Goal: Task Accomplishment & Management: Complete application form

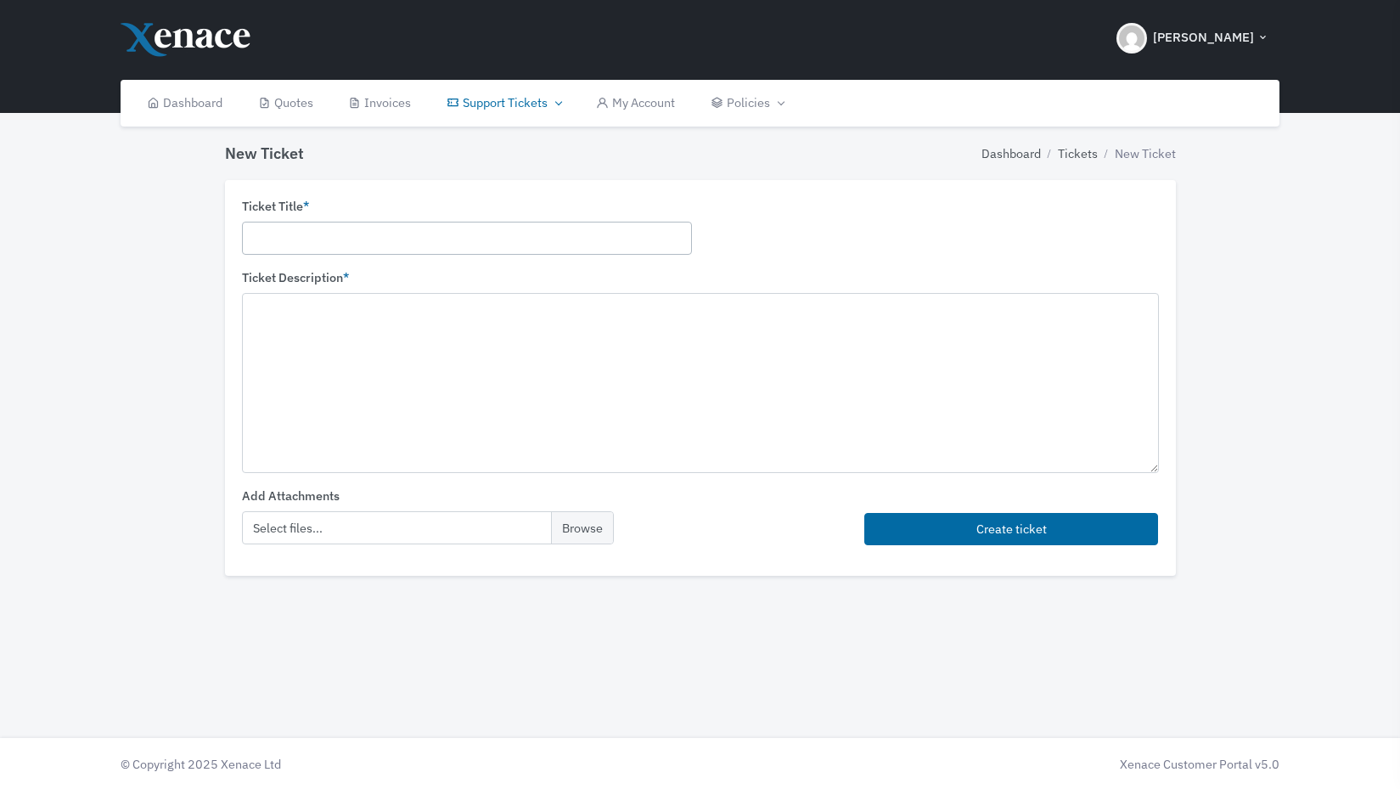
click at [381, 228] on input "text" at bounding box center [467, 238] width 450 height 33
click at [504, 207] on link "Closed Tickets" at bounding box center [501, 213] width 153 height 32
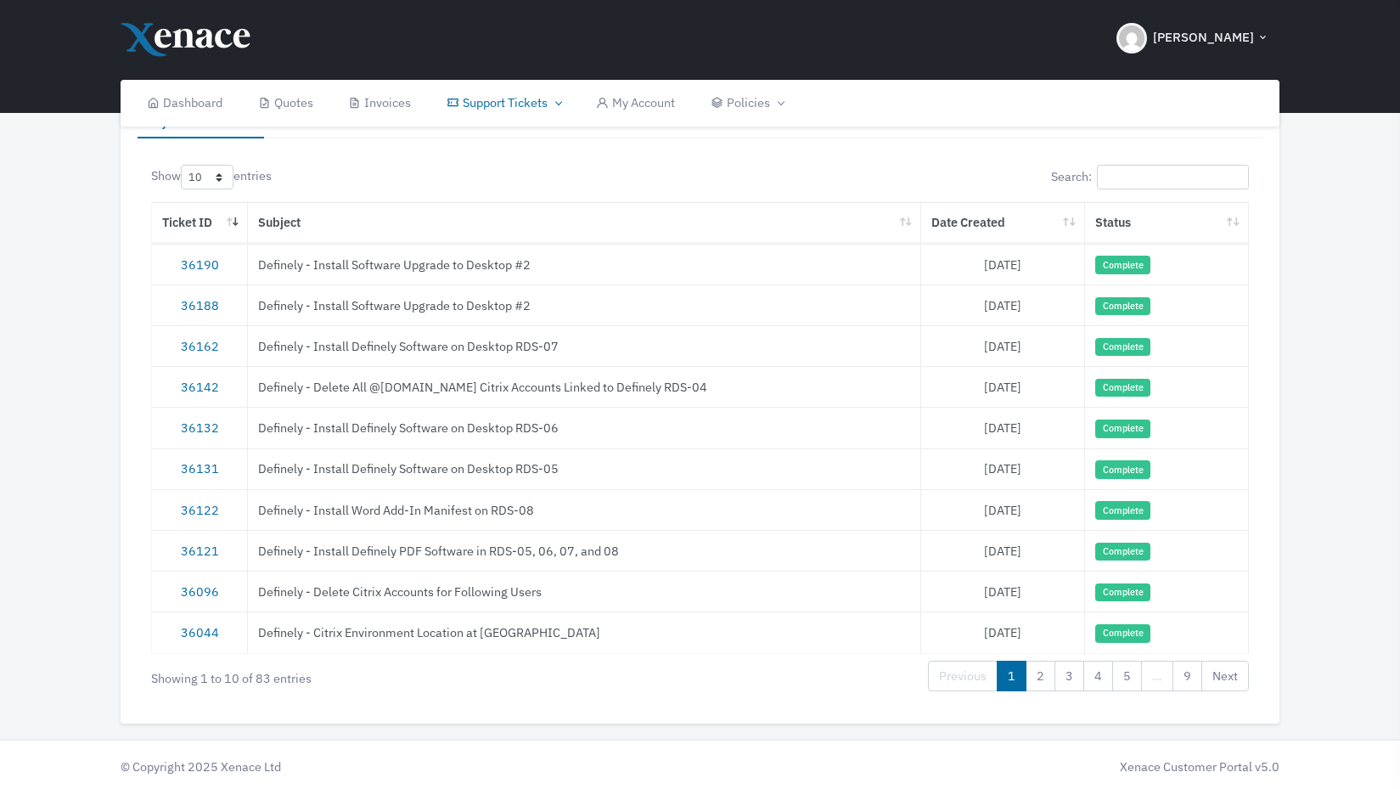
scroll to position [93, 0]
click at [1048, 671] on link "2" at bounding box center [1041, 674] width 30 height 31
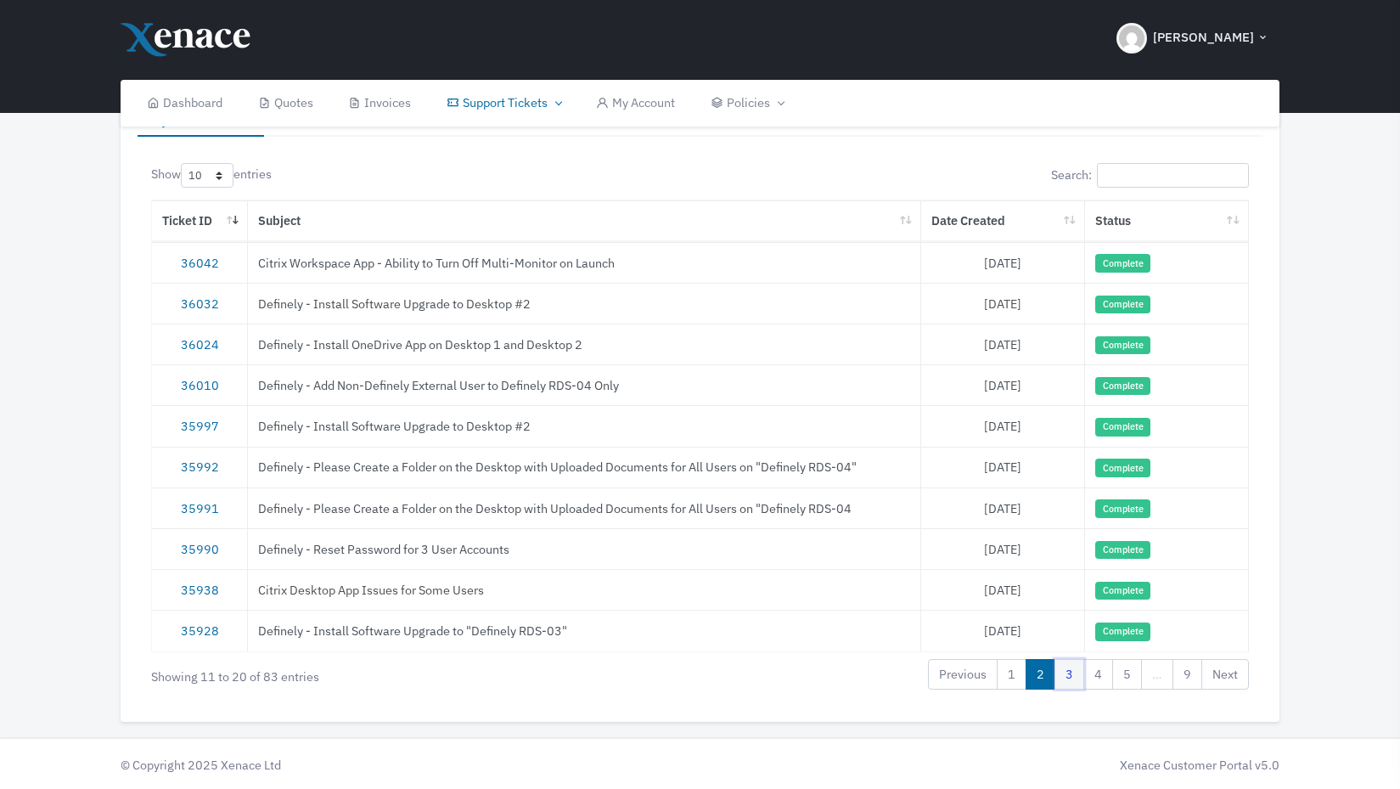
click at [1070, 672] on link "3" at bounding box center [1070, 674] width 30 height 31
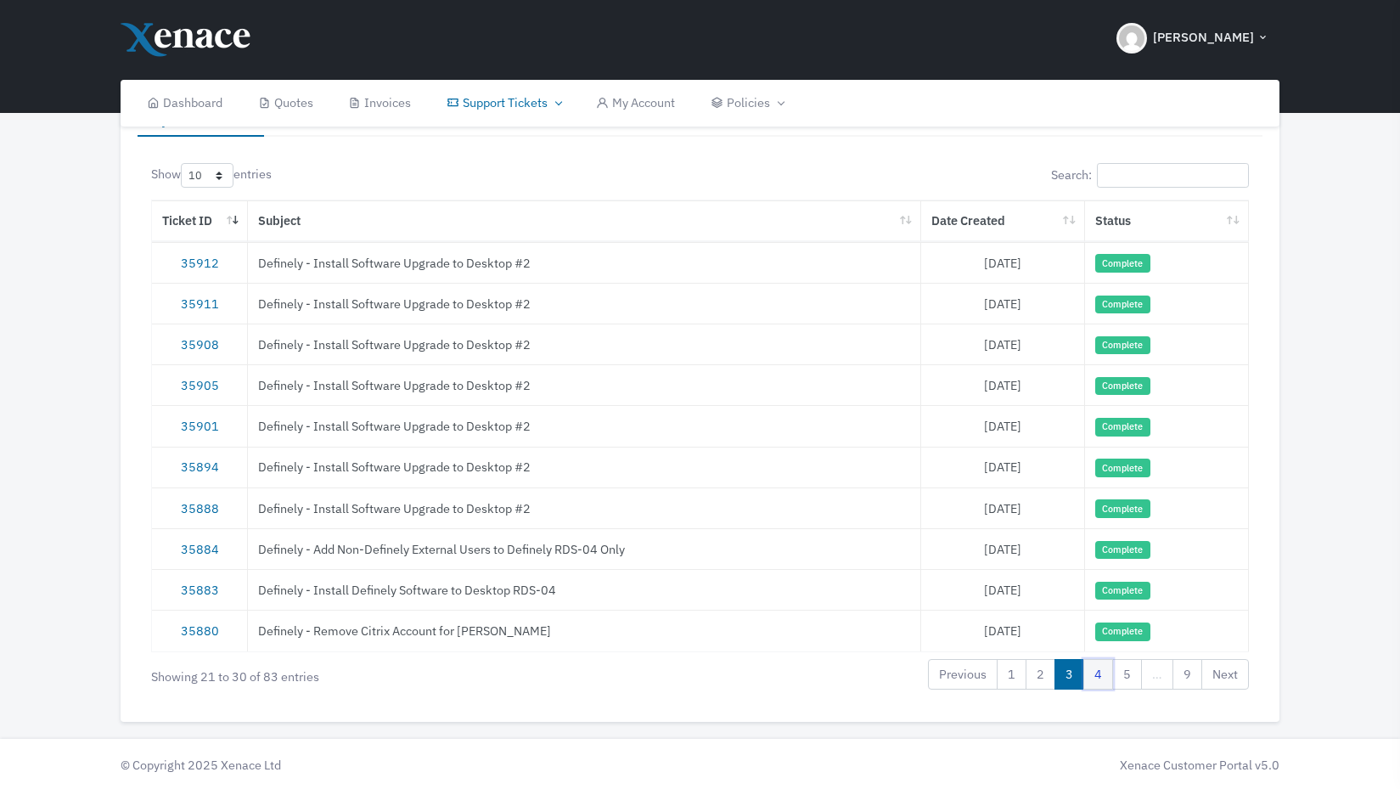
click at [1100, 674] on link "4" at bounding box center [1098, 674] width 30 height 31
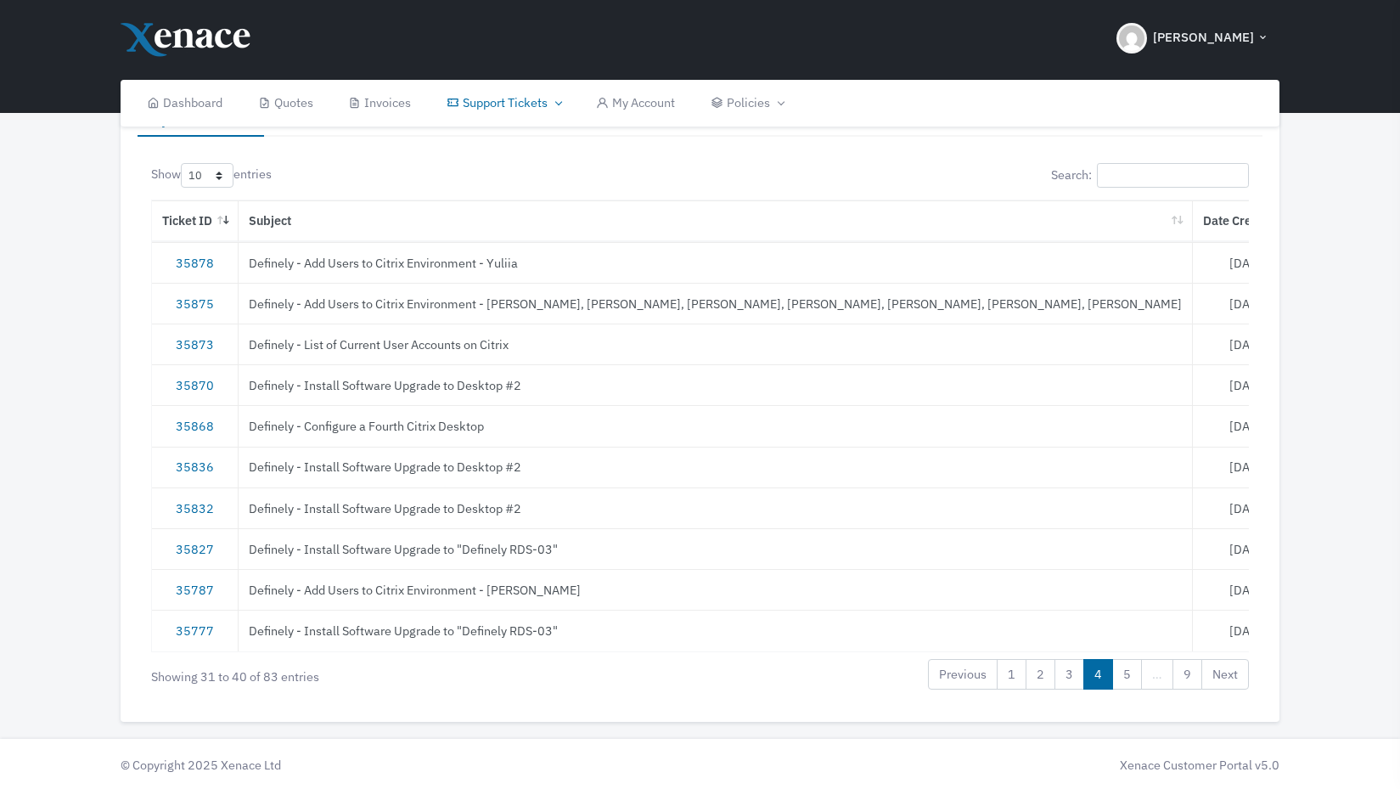
click at [464, 261] on td "Definely - Add Users to Citrix Environment - Yuliia" at bounding box center [716, 262] width 954 height 41
click at [199, 266] on link "35878" at bounding box center [195, 263] width 38 height 16
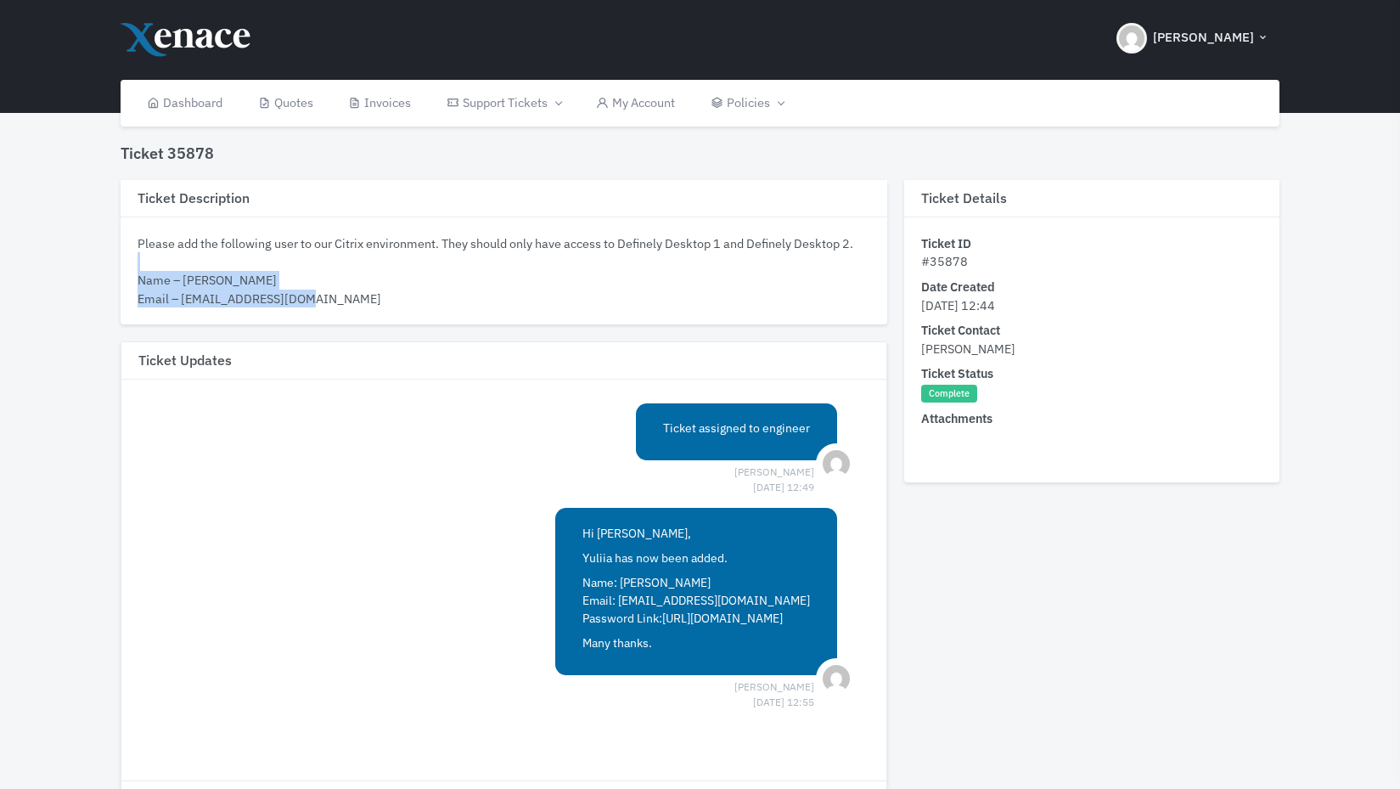
drag, startPoint x: 321, startPoint y: 294, endPoint x: 139, endPoint y: 265, distance: 184.0
click at [138, 265] on div "Please add the following user to our Citrix environment. They should only have …" at bounding box center [504, 270] width 733 height 73
click at [145, 246] on div "Please add the following user to our Citrix environment. They should only have …" at bounding box center [504, 270] width 733 height 73
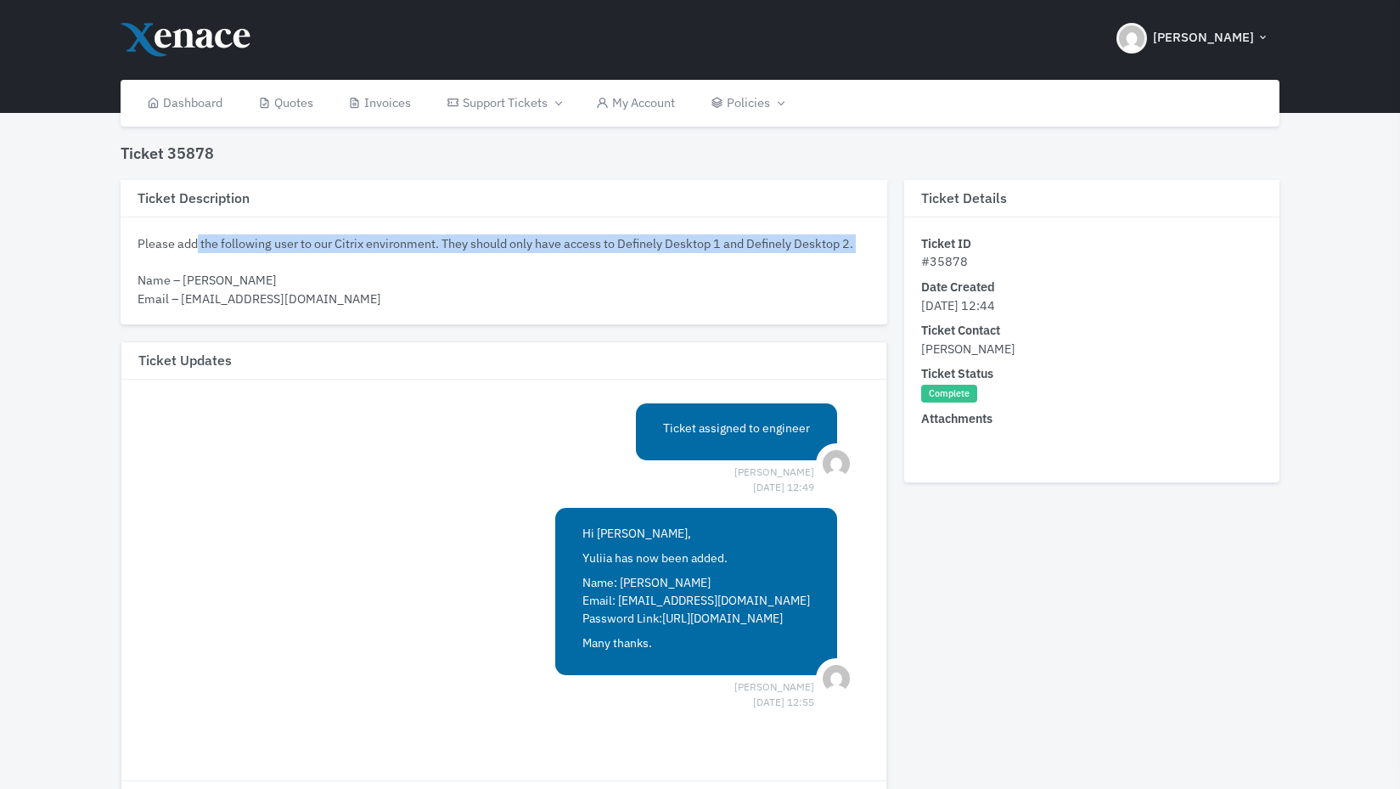
click at [145, 246] on div "Please add the following user to our Citrix environment. They should only have …" at bounding box center [504, 270] width 733 height 73
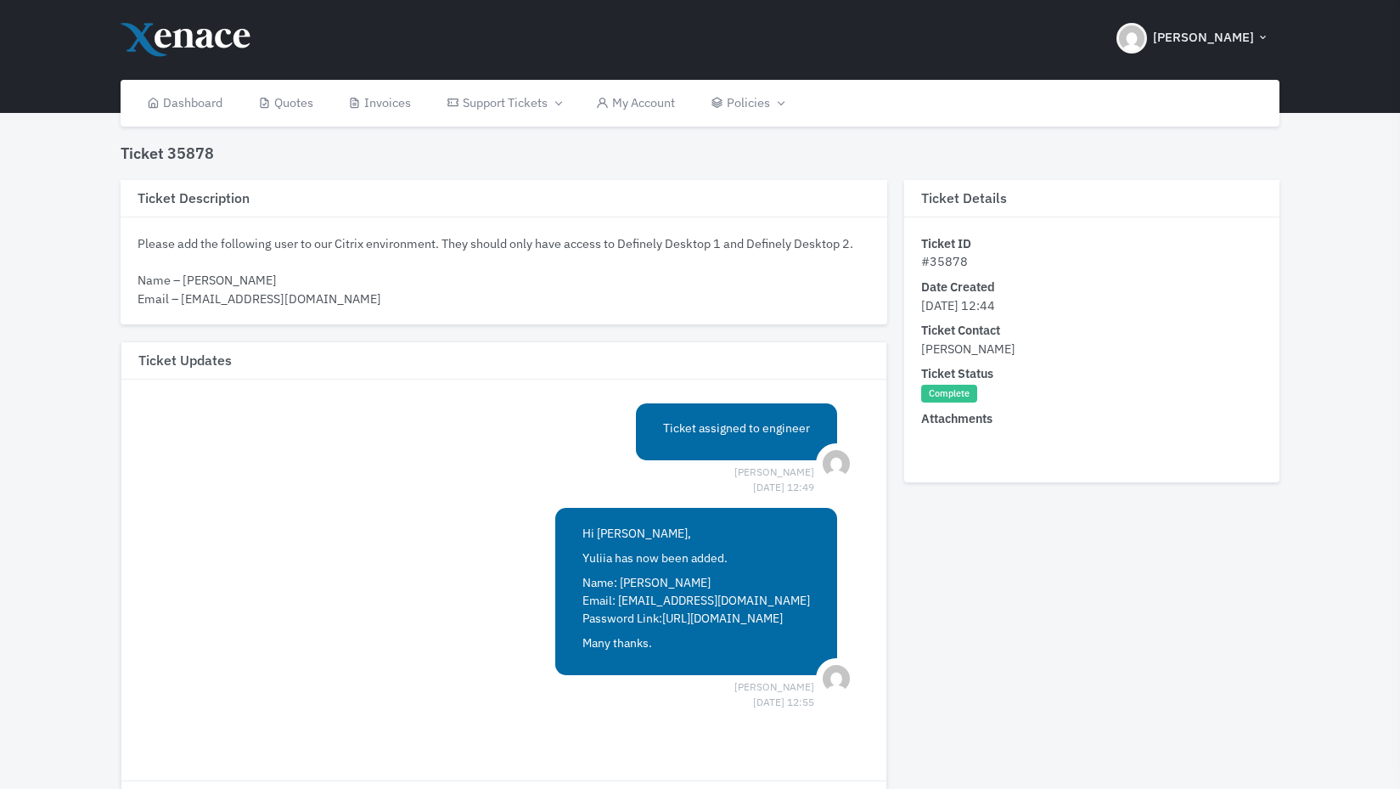
click at [278, 274] on div "Please add the following user to our Citrix environment. They should only have …" at bounding box center [504, 270] width 733 height 73
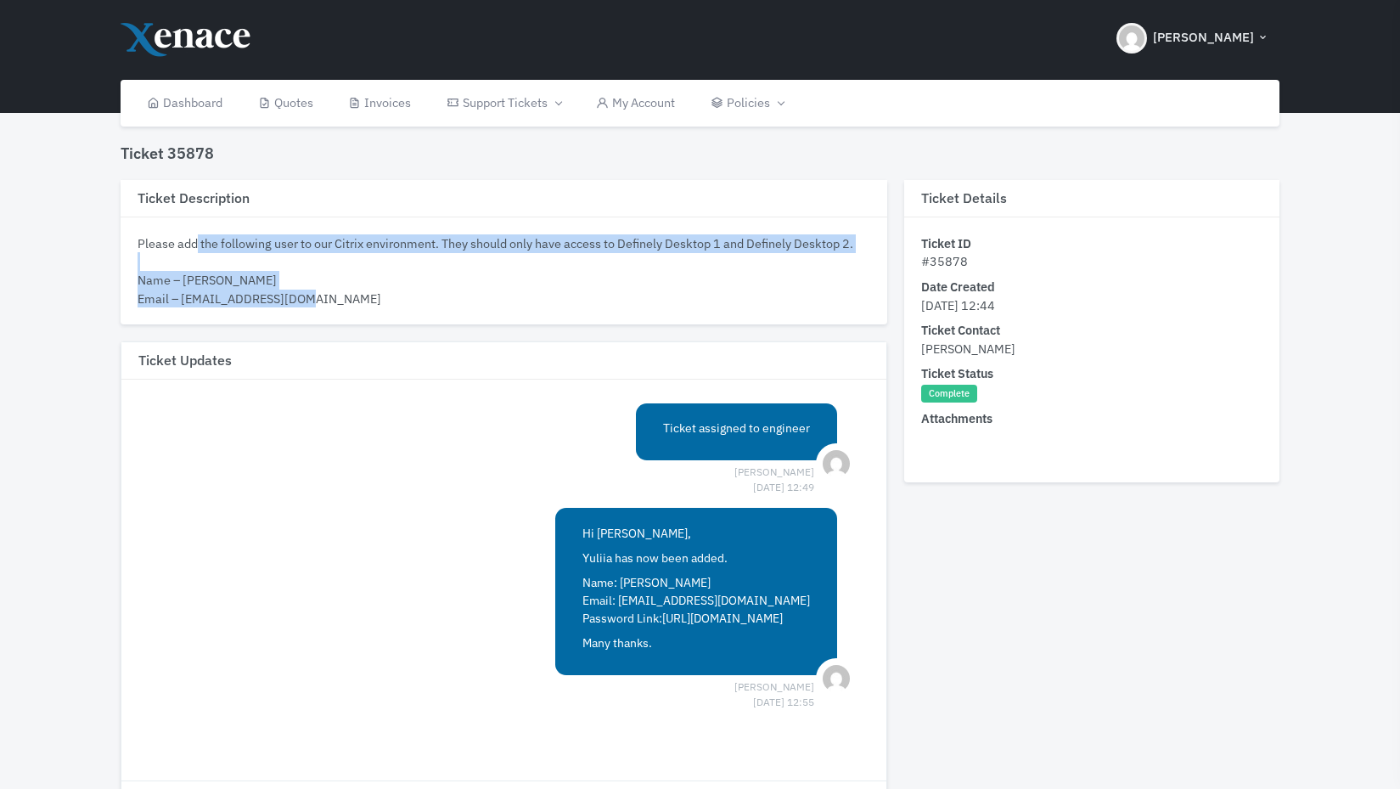
drag, startPoint x: 288, startPoint y: 290, endPoint x: 140, endPoint y: 241, distance: 155.7
click at [140, 241] on div "Please add the following user to our Citrix environment. They should only have …" at bounding box center [504, 270] width 733 height 73
copy div "Please add the following user to our Citrix environment. They should only have …"
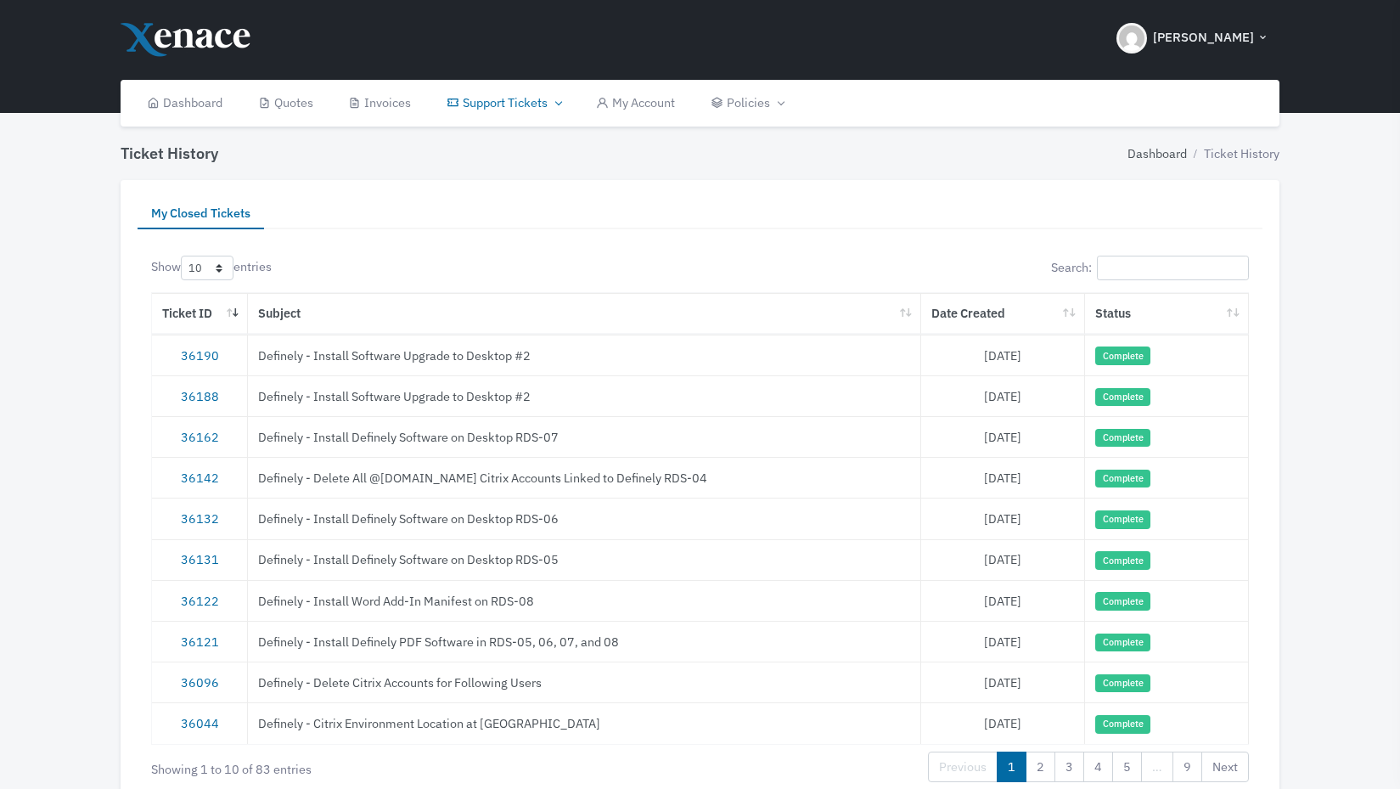
scroll to position [93, 0]
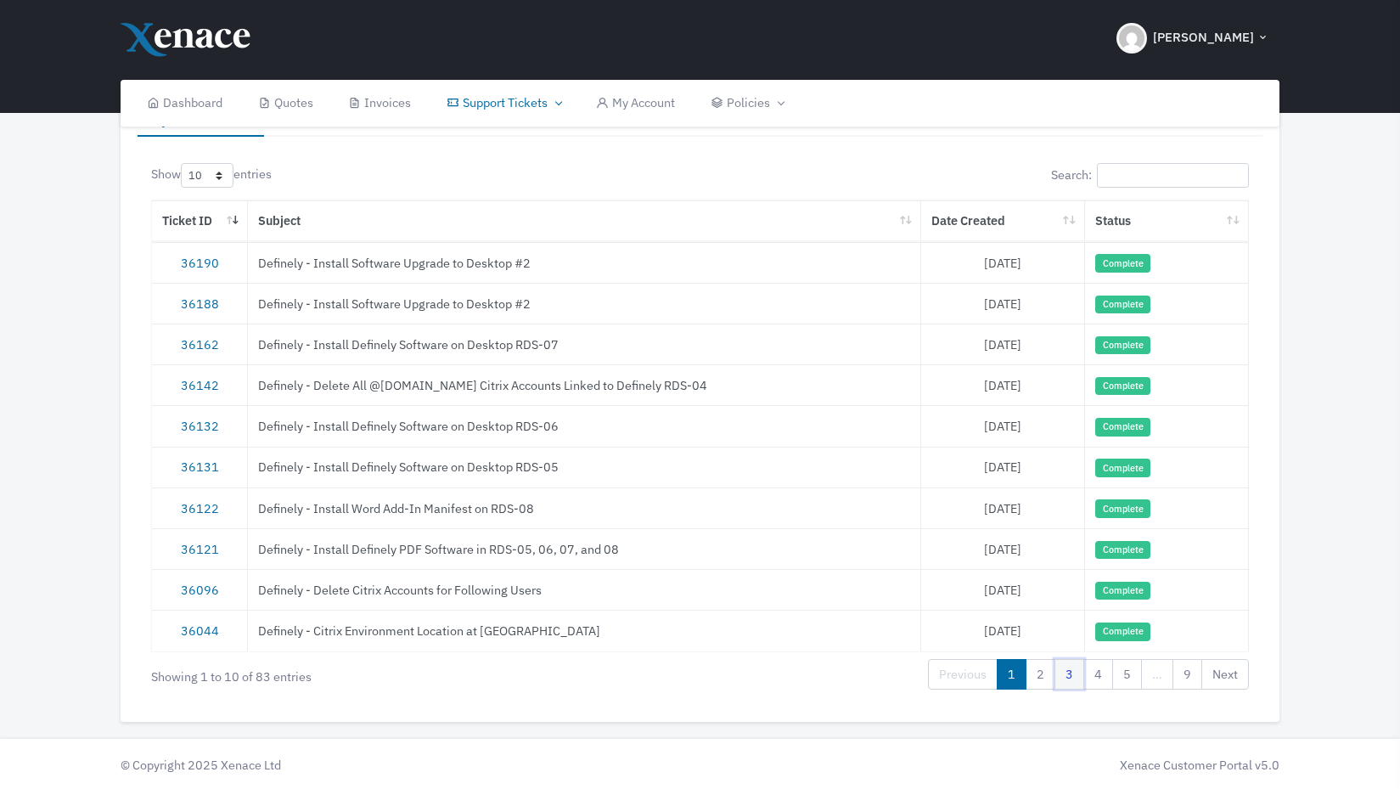
click at [1070, 675] on link "3" at bounding box center [1070, 674] width 30 height 31
click at [1099, 673] on link "4" at bounding box center [1098, 674] width 30 height 31
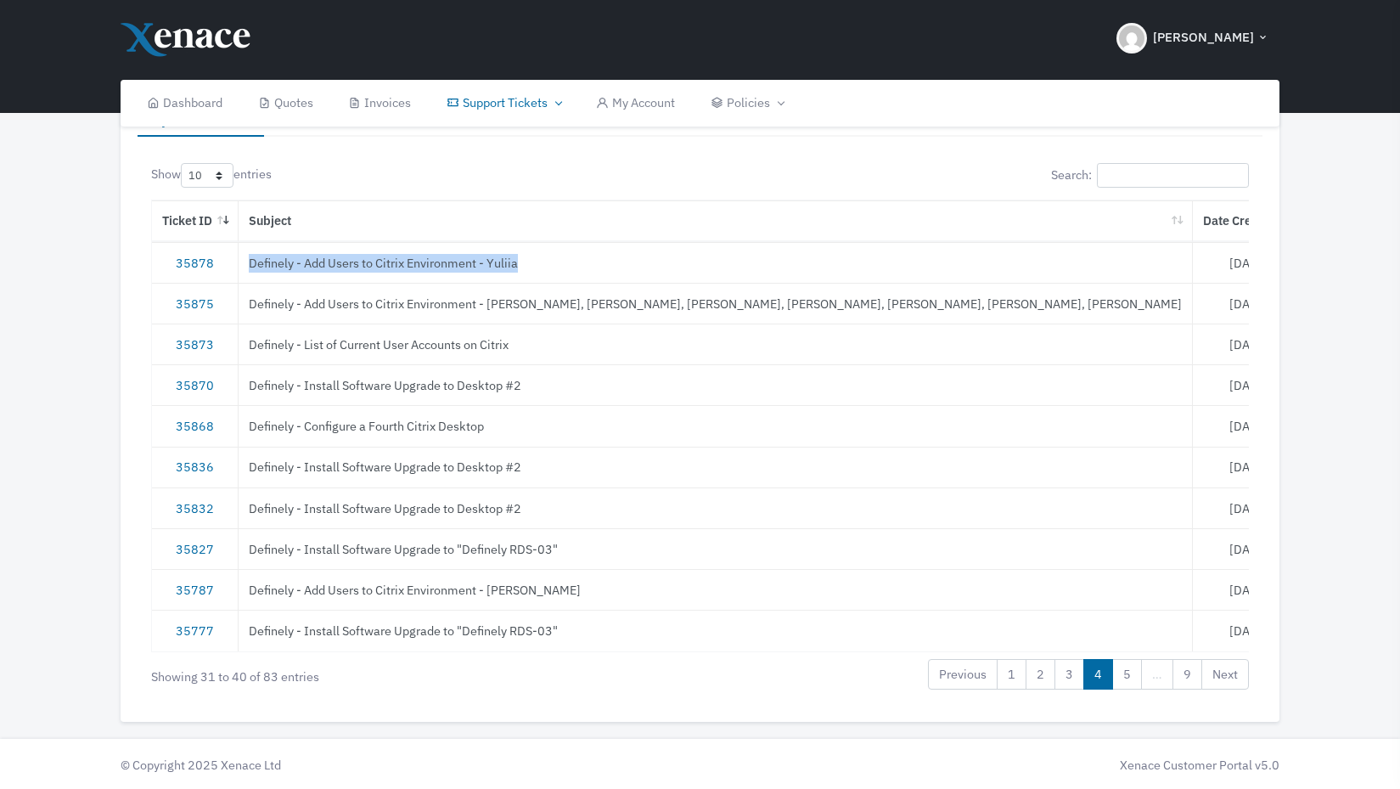
drag, startPoint x: 541, startPoint y: 262, endPoint x: 261, endPoint y: 263, distance: 280.2
click at [261, 263] on td "Definely - Add Users to Citrix Environment - Yuliia" at bounding box center [716, 262] width 954 height 41
copy td "Definely - Add Users to Citrix Environment - Yuliia"
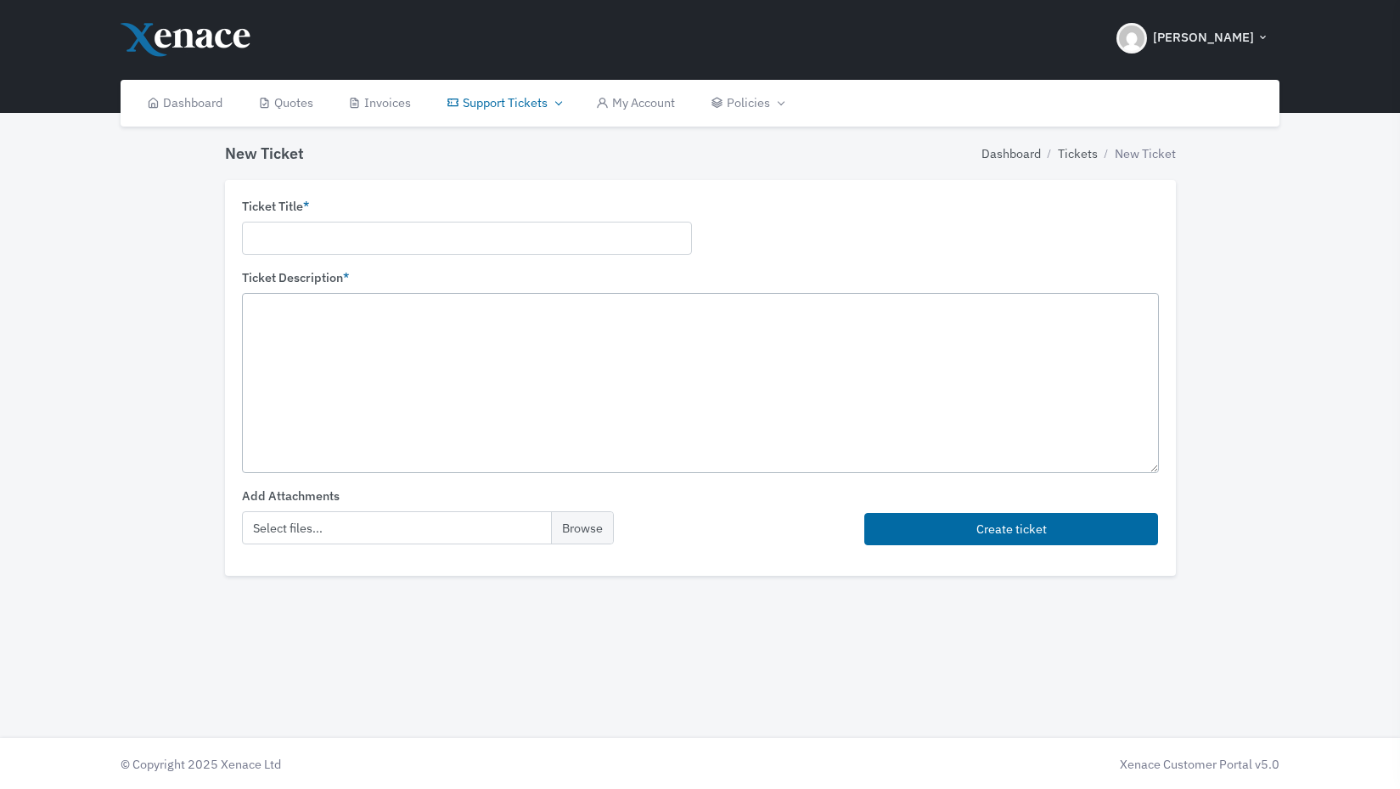
click at [429, 308] on textarea at bounding box center [700, 382] width 917 height 179
paste textarea "Please add the following user to our Citrix environment. They should only have …"
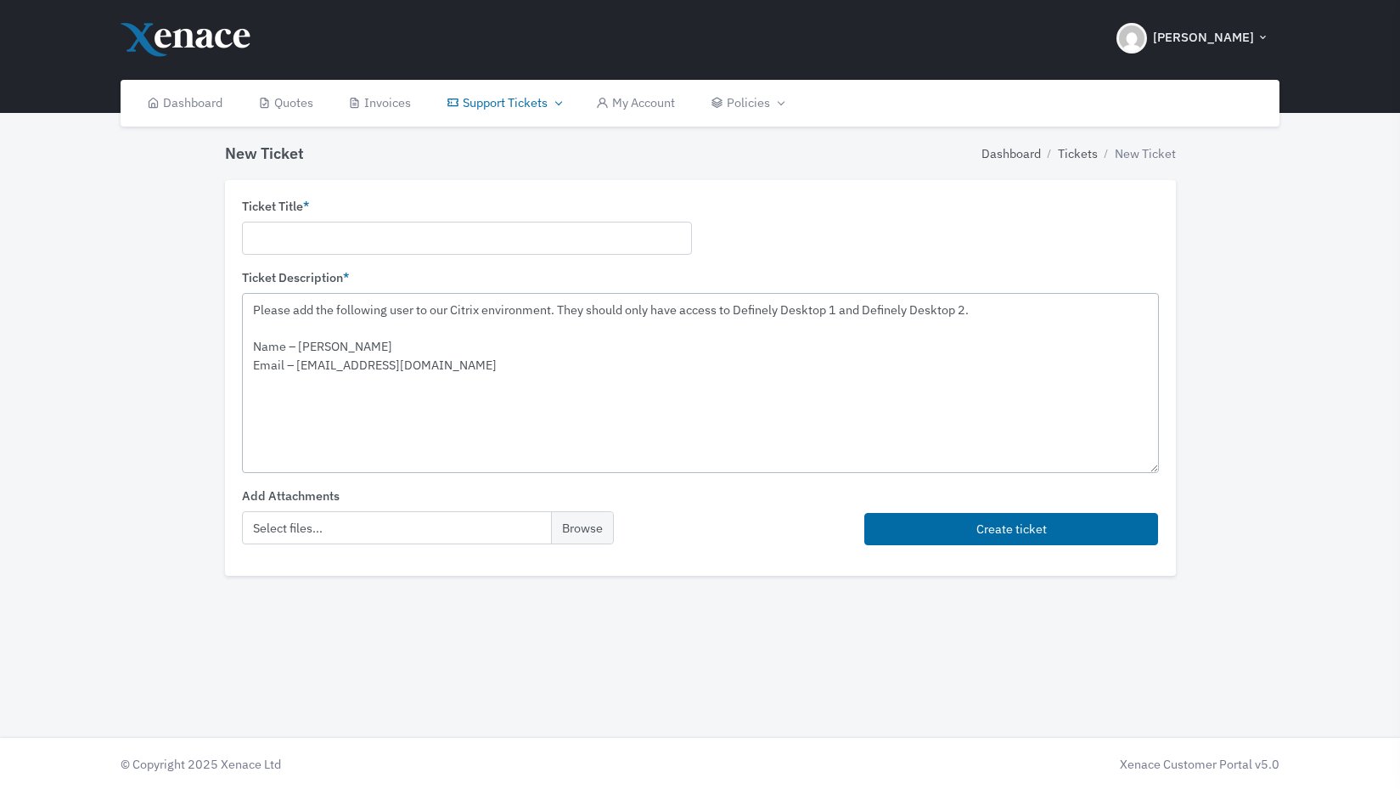
click at [848, 312] on textarea "Please add the following user to our Citrix environment. They should only have …" at bounding box center [700, 382] width 917 height 179
click at [972, 323] on textarea "Please add the following user to our Citrix environment. They should only have …" at bounding box center [700, 382] width 917 height 179
click at [966, 313] on textarea "Please add the following user to our Citrix environment. They should only have …" at bounding box center [700, 382] width 917 height 179
type textarea "Please add the following user to our Citrix environment. They should only have …"
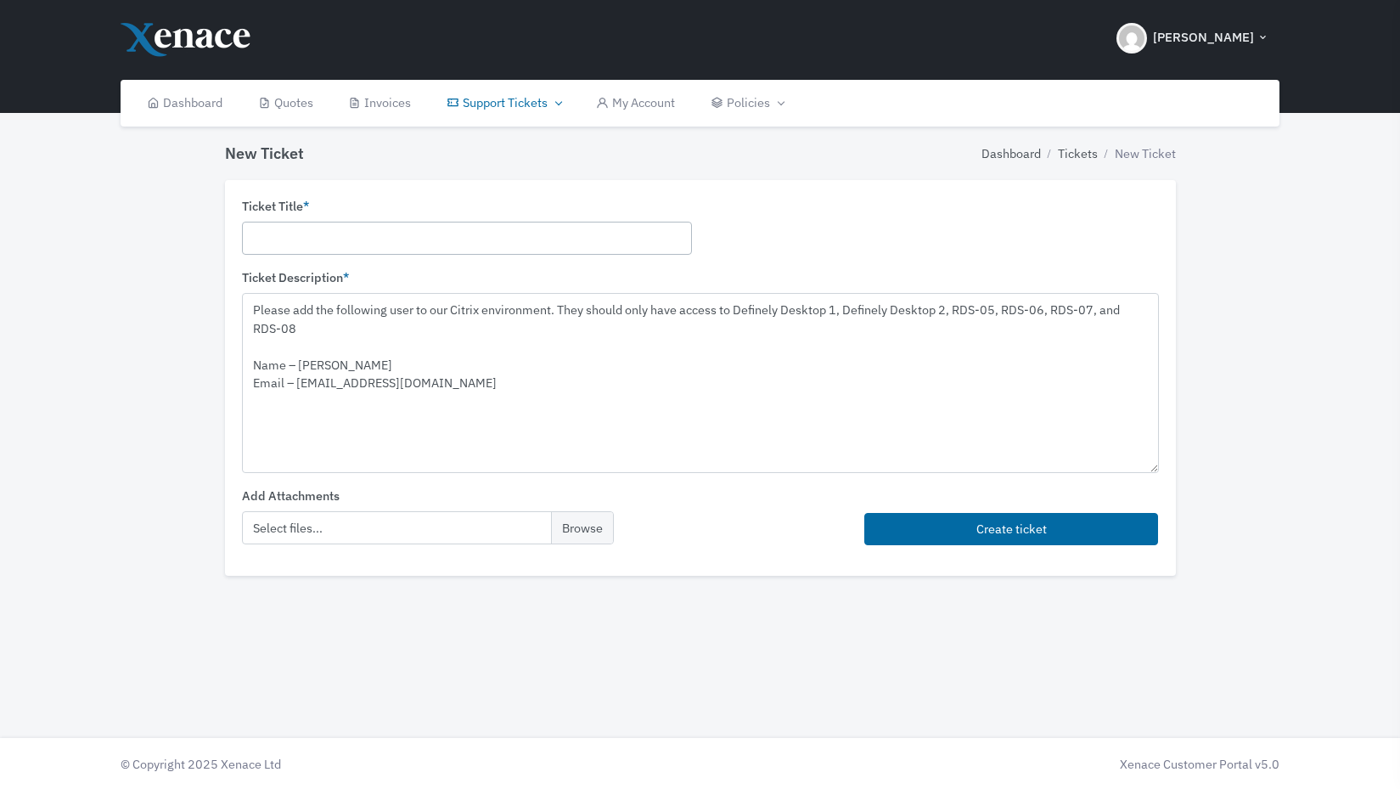
click at [439, 228] on input "text" at bounding box center [467, 238] width 450 height 33
paste input "Definely - Add Users to Citrix Environment - Yuliia"
click at [504, 236] on input "Definely - Add Users to Citrix Environment - Yuliia" at bounding box center [467, 238] width 450 height 33
type input "Definely - Add Users to Citrix Environment - Rhys"
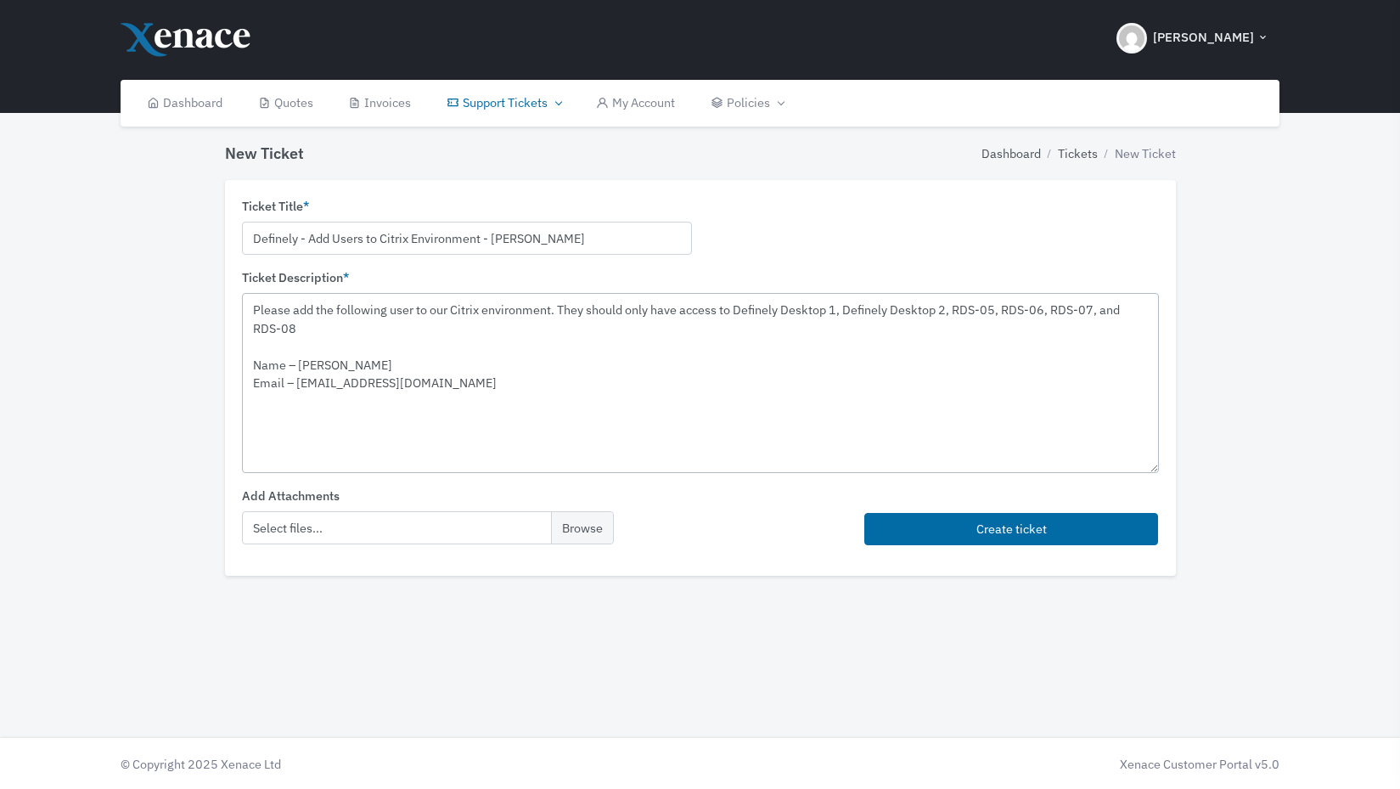
drag, startPoint x: 377, startPoint y: 363, endPoint x: 298, endPoint y: 366, distance: 79.0
click at [298, 366] on textarea "Please add the following user to our Citrix environment. They should only have …" at bounding box center [700, 382] width 917 height 179
paste textarea "rhys@definely.com"
drag, startPoint x: 402, startPoint y: 380, endPoint x: 294, endPoint y: 386, distance: 108.0
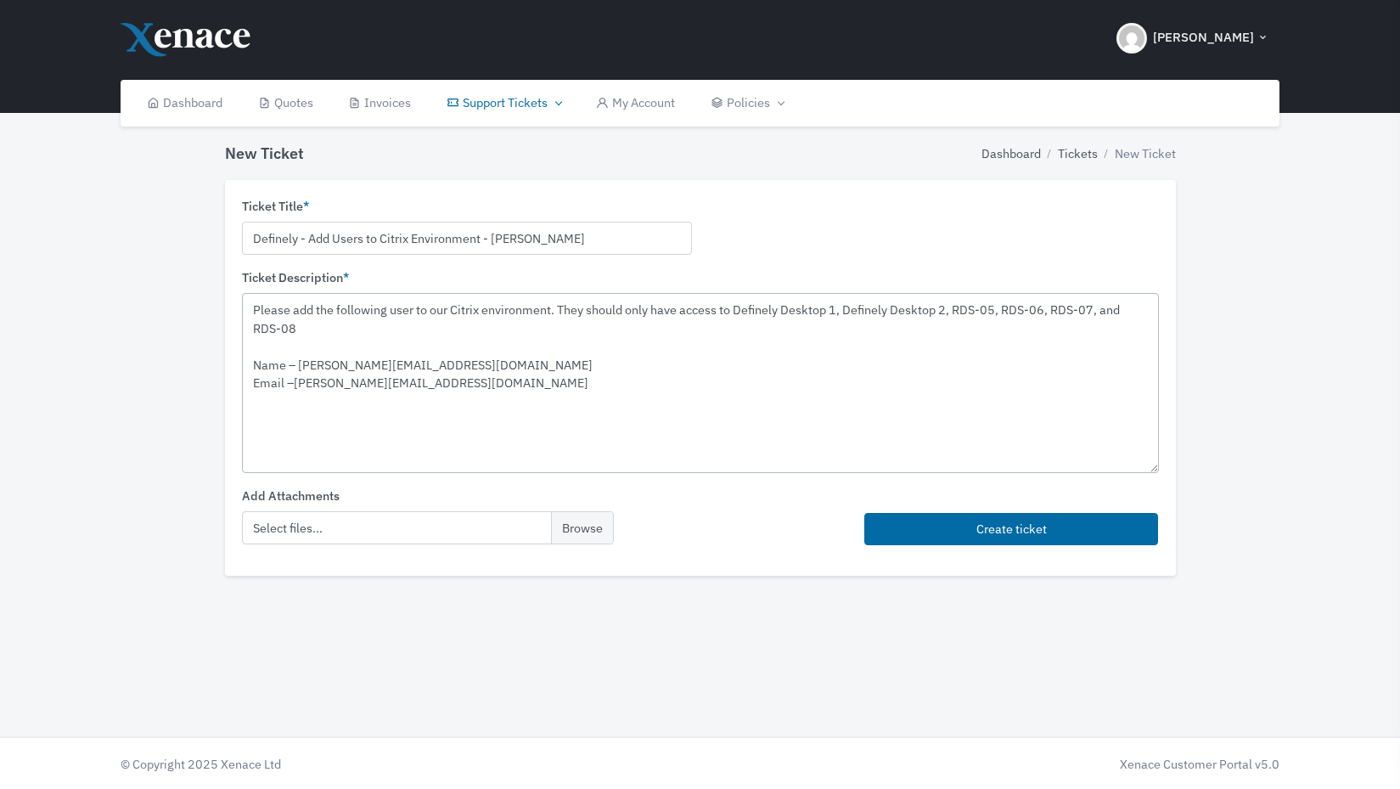
click at [294, 386] on textarea "Please add the following user to our Citrix environment. They should only have …" at bounding box center [700, 382] width 917 height 179
click at [291, 385] on textarea "Please add the following user to our Citrix environment. They should only have …" at bounding box center [700, 382] width 917 height 179
drag, startPoint x: 301, startPoint y: 366, endPoint x: 470, endPoint y: 359, distance: 169.1
click at [470, 359] on textarea "Please add the following user to our Citrix environment. They should only have …" at bounding box center [700, 382] width 917 height 179
paste textarea "Rhys Hodkinson"
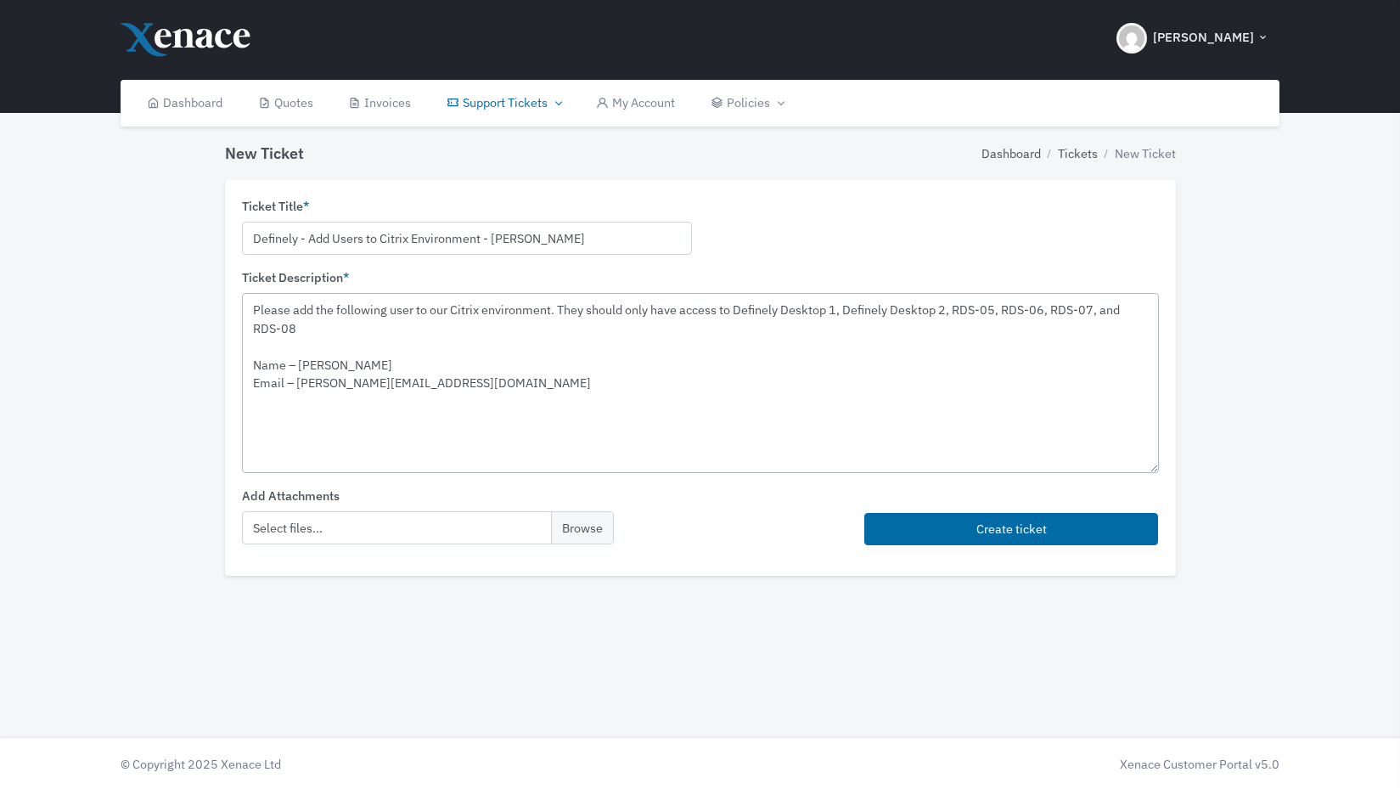
click at [513, 417] on textarea "Please add the following user to our Citrix environment. They should only have …" at bounding box center [700, 382] width 917 height 179
type textarea "Please add the following user to our Citrix environment. They should only have …"
click at [943, 513] on button "Create ticket" at bounding box center [1011, 529] width 295 height 33
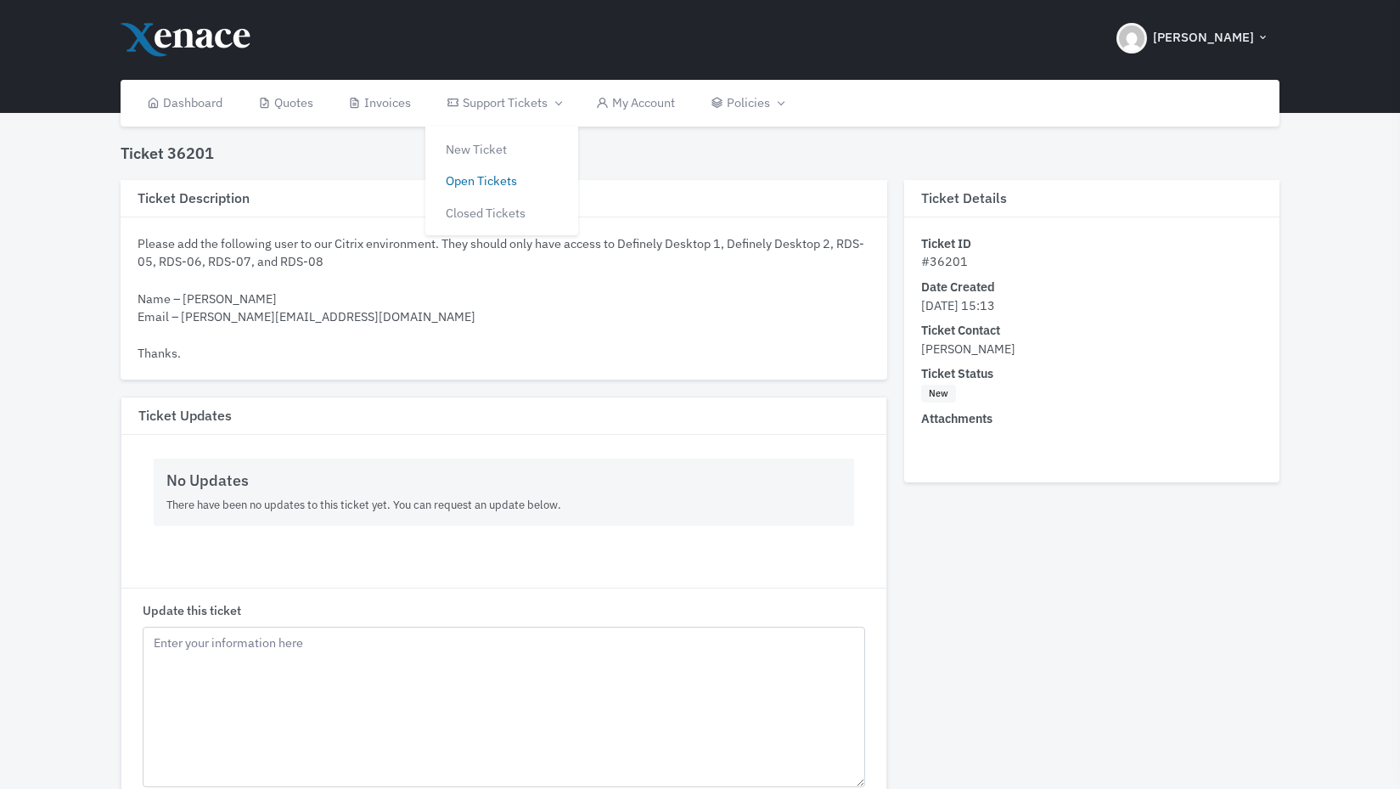
click at [487, 180] on link "Open Tickets" at bounding box center [501, 181] width 153 height 32
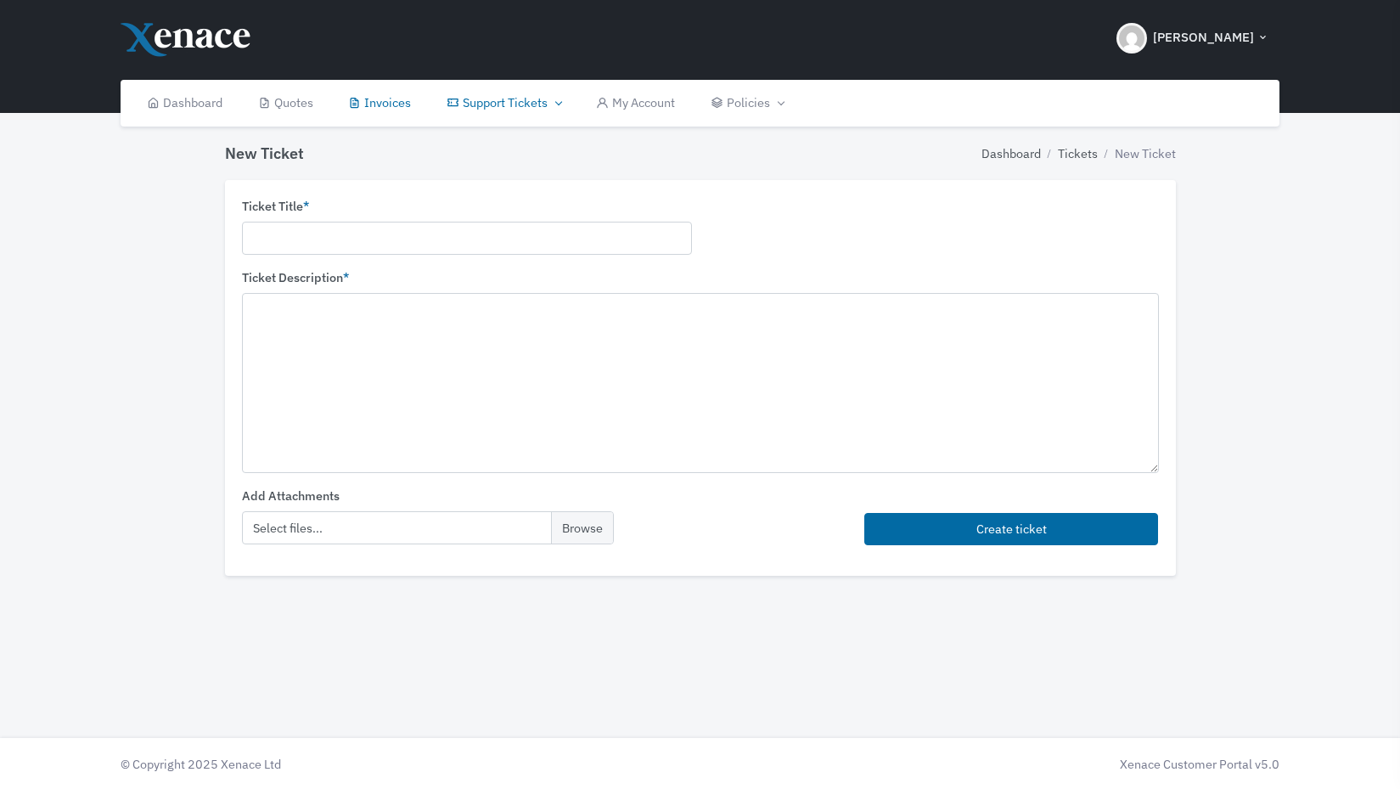
click at [387, 105] on link "Invoices" at bounding box center [379, 103] width 98 height 47
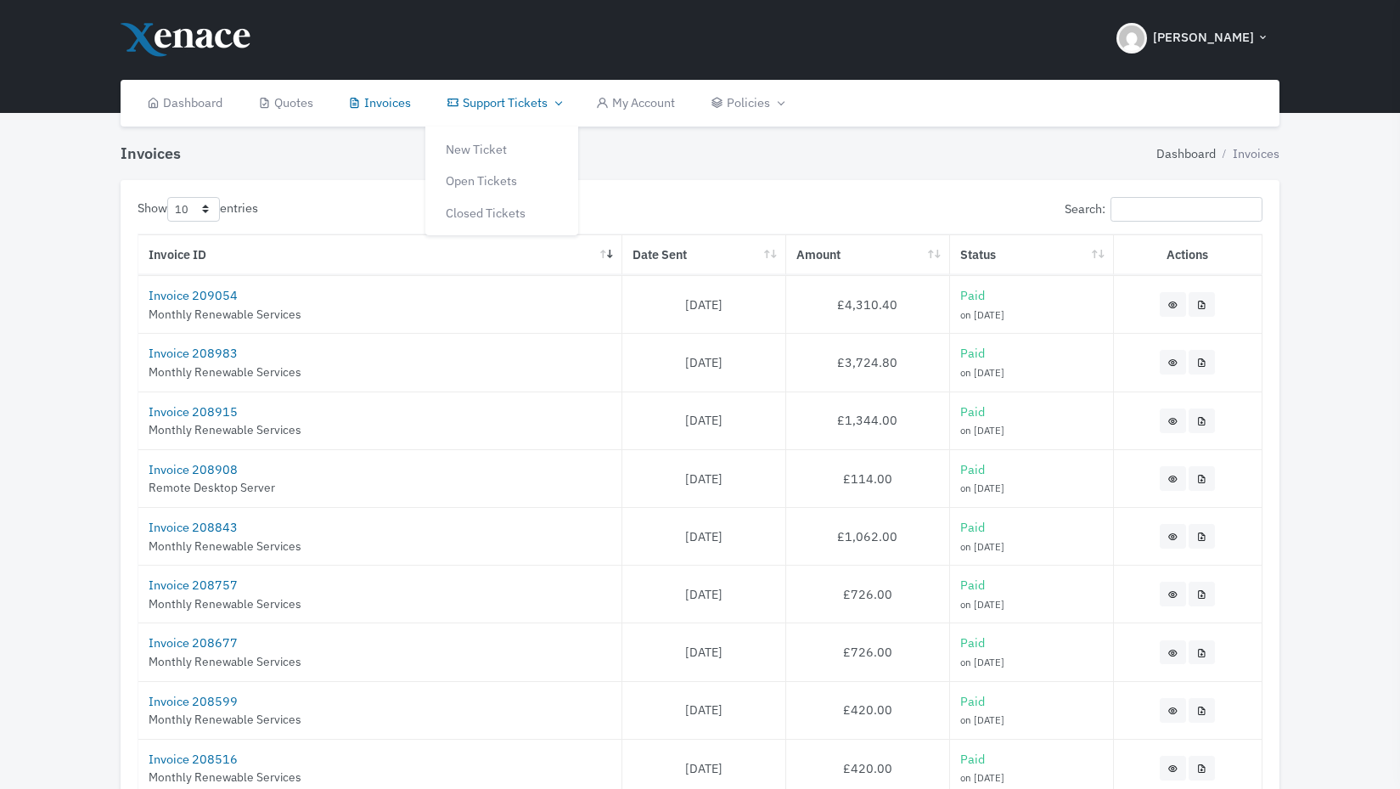
click at [492, 110] on link "Support Tickets" at bounding box center [503, 103] width 149 height 47
click at [469, 192] on link "Open Tickets" at bounding box center [501, 181] width 153 height 32
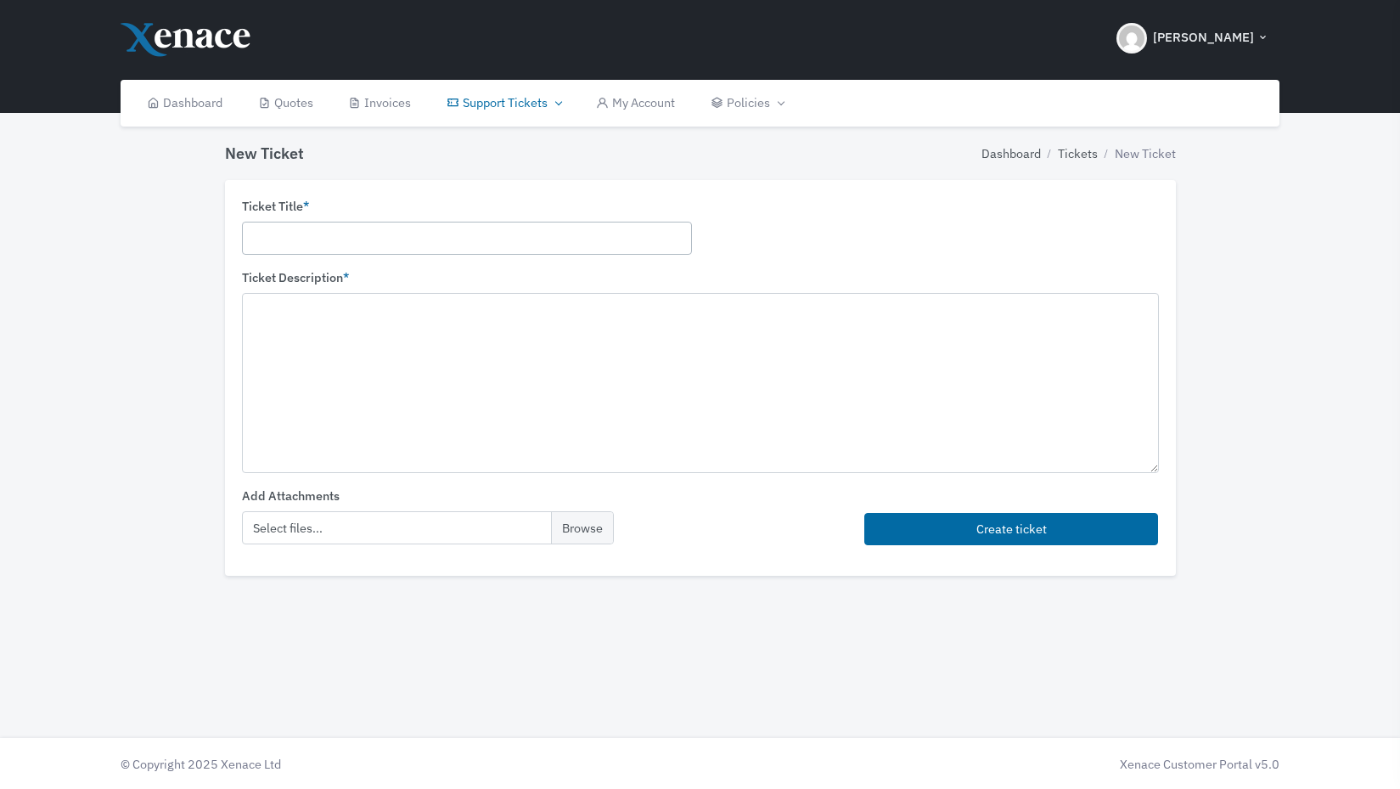
click at [381, 228] on input "text" at bounding box center [467, 238] width 450 height 33
type input "Definely - Grant Access to RDS-05, 06, 07, 08"
click at [414, 335] on textarea at bounding box center [700, 382] width 917 height 179
click at [377, 342] on textarea "Hello, Please grant user Bruce" at bounding box center [700, 382] width 917 height 179
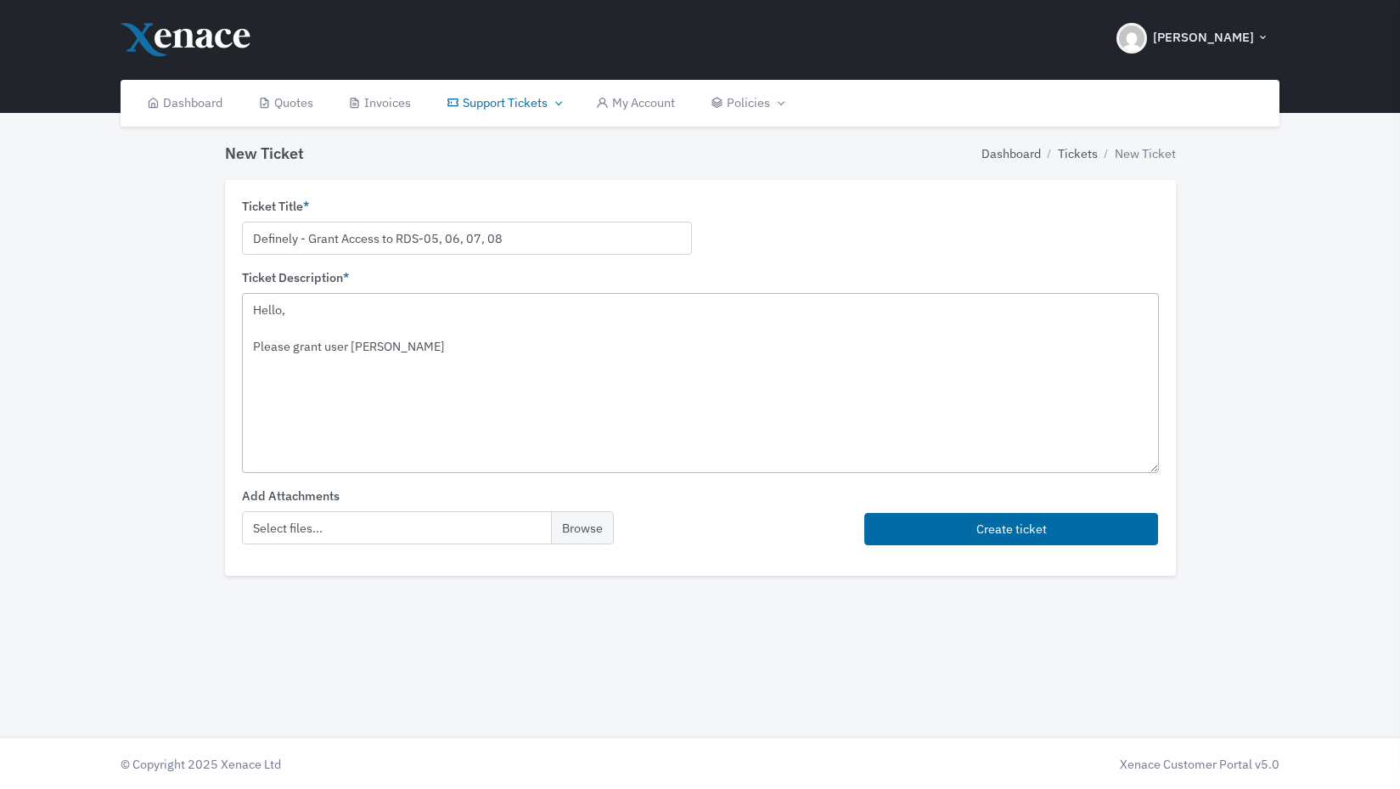
paste textarea "no Belcastro Pinto"
paste textarea "bruno@definely.com"
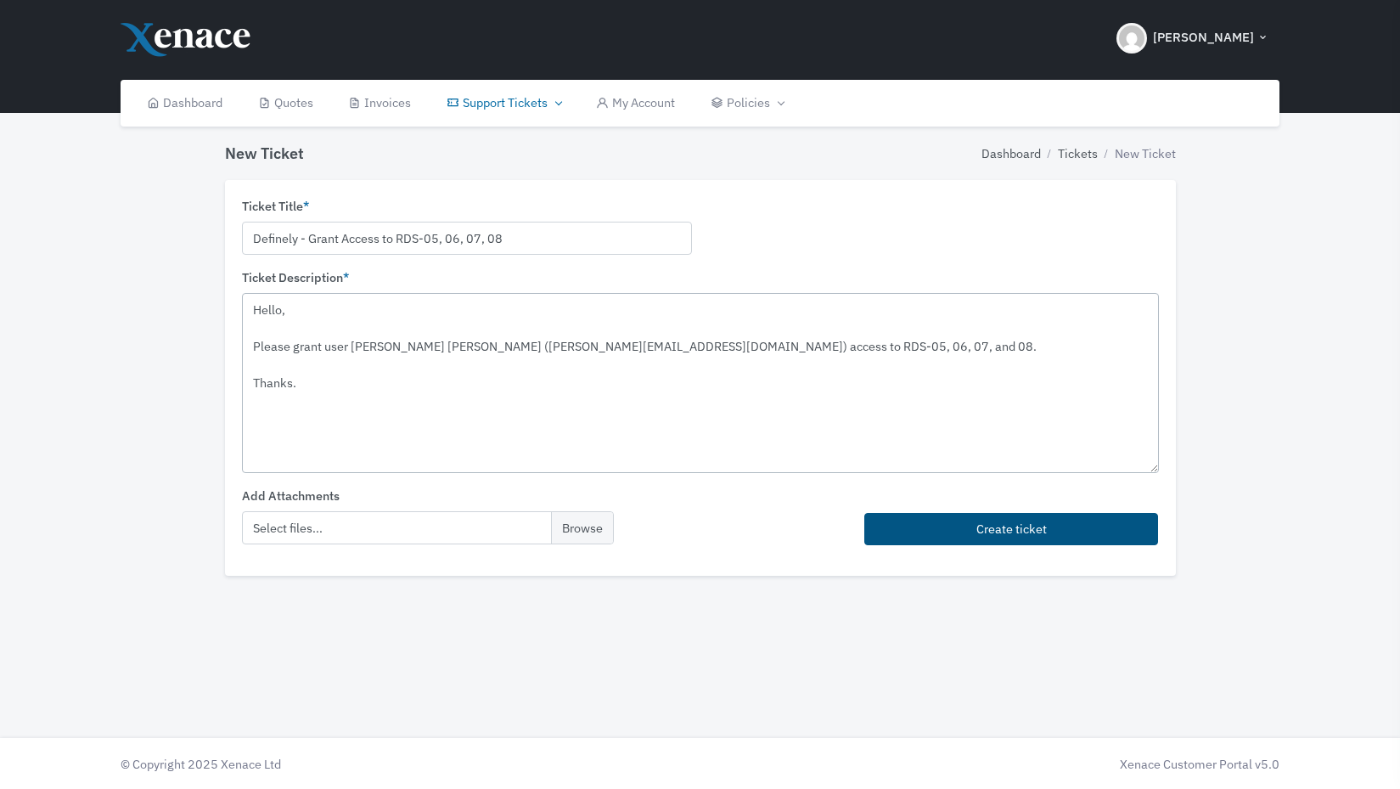
type textarea "Hello, Please grant user Bruno Belcastro Pinto (bruno@definely.com) access to R…"
click at [977, 523] on button "Create ticket" at bounding box center [1011, 529] width 295 height 33
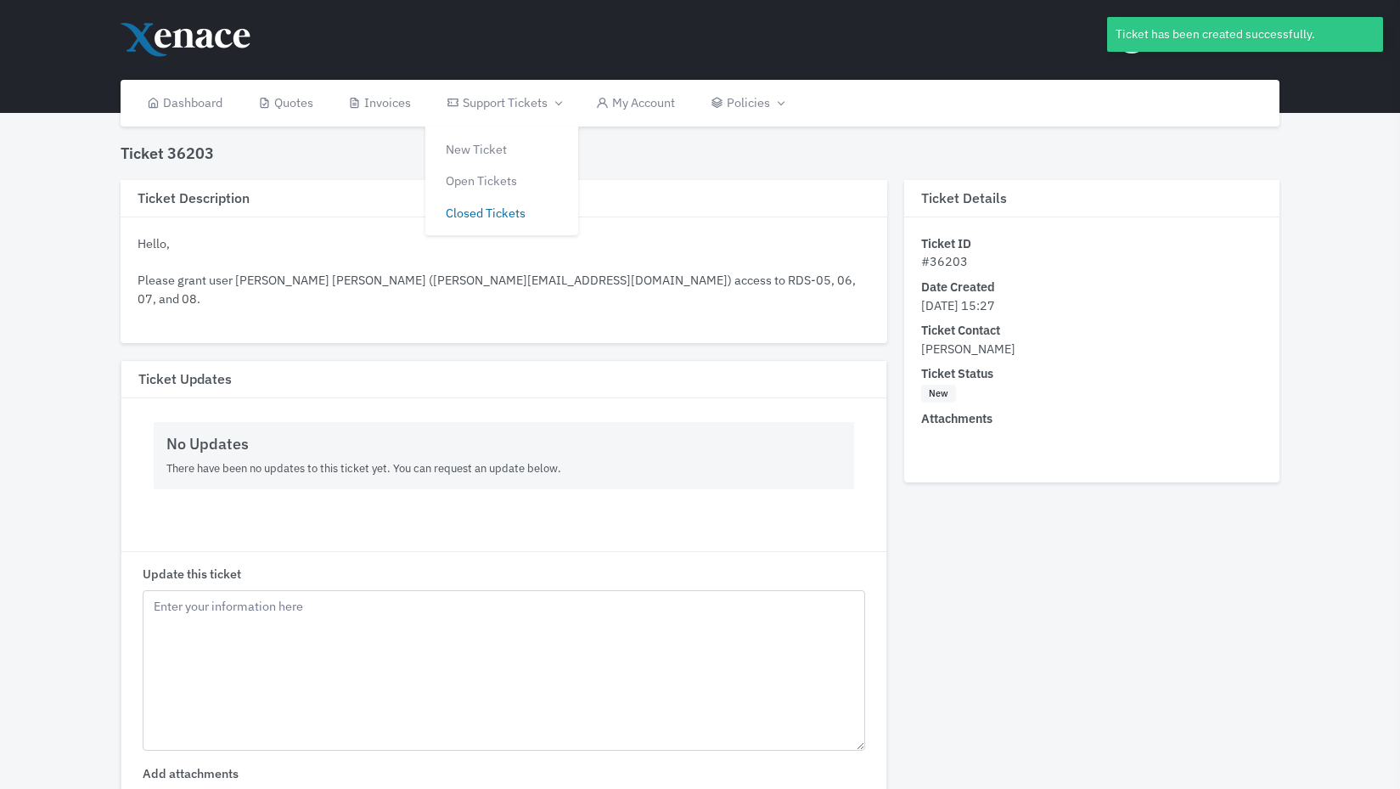
click at [491, 207] on link "Closed Tickets" at bounding box center [501, 213] width 153 height 32
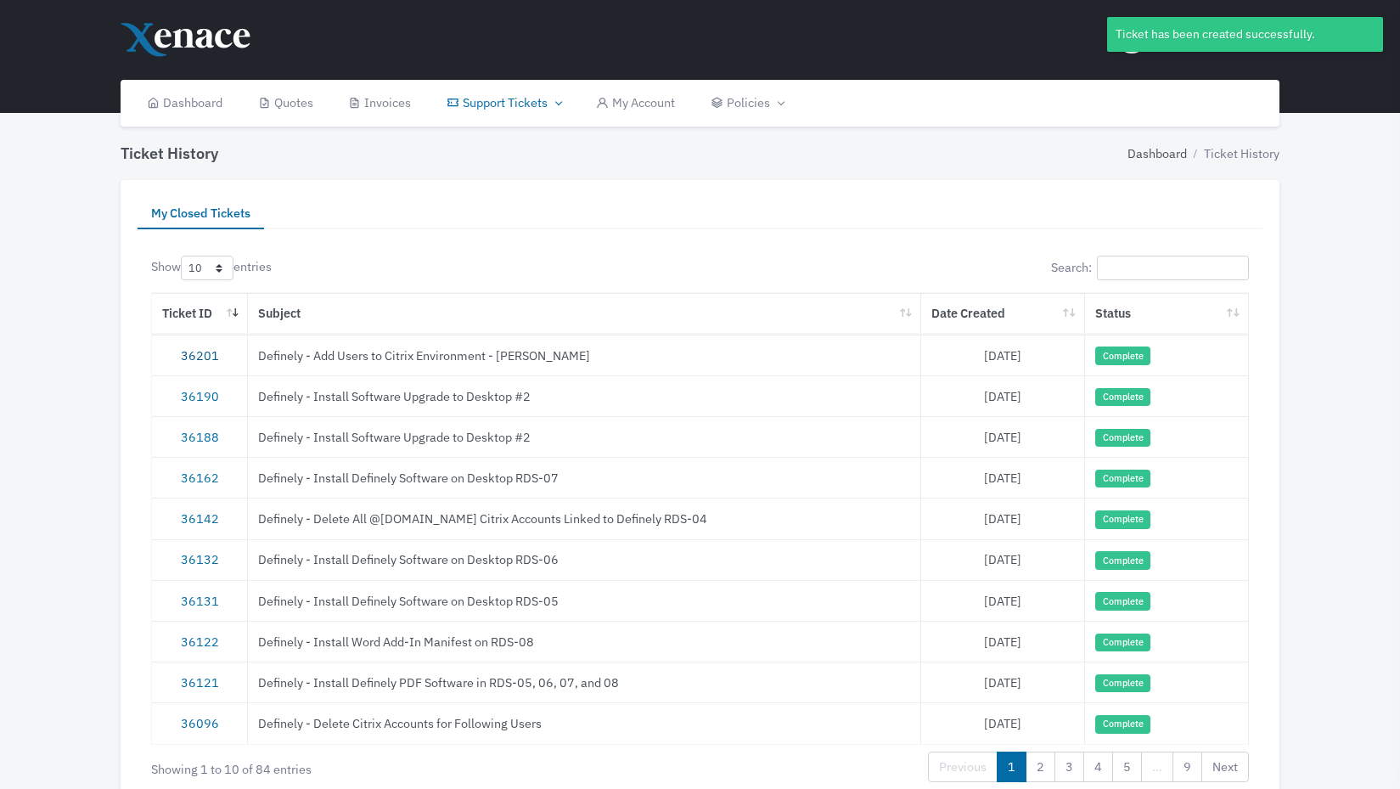
click at [203, 347] on link "36201" at bounding box center [200, 355] width 38 height 16
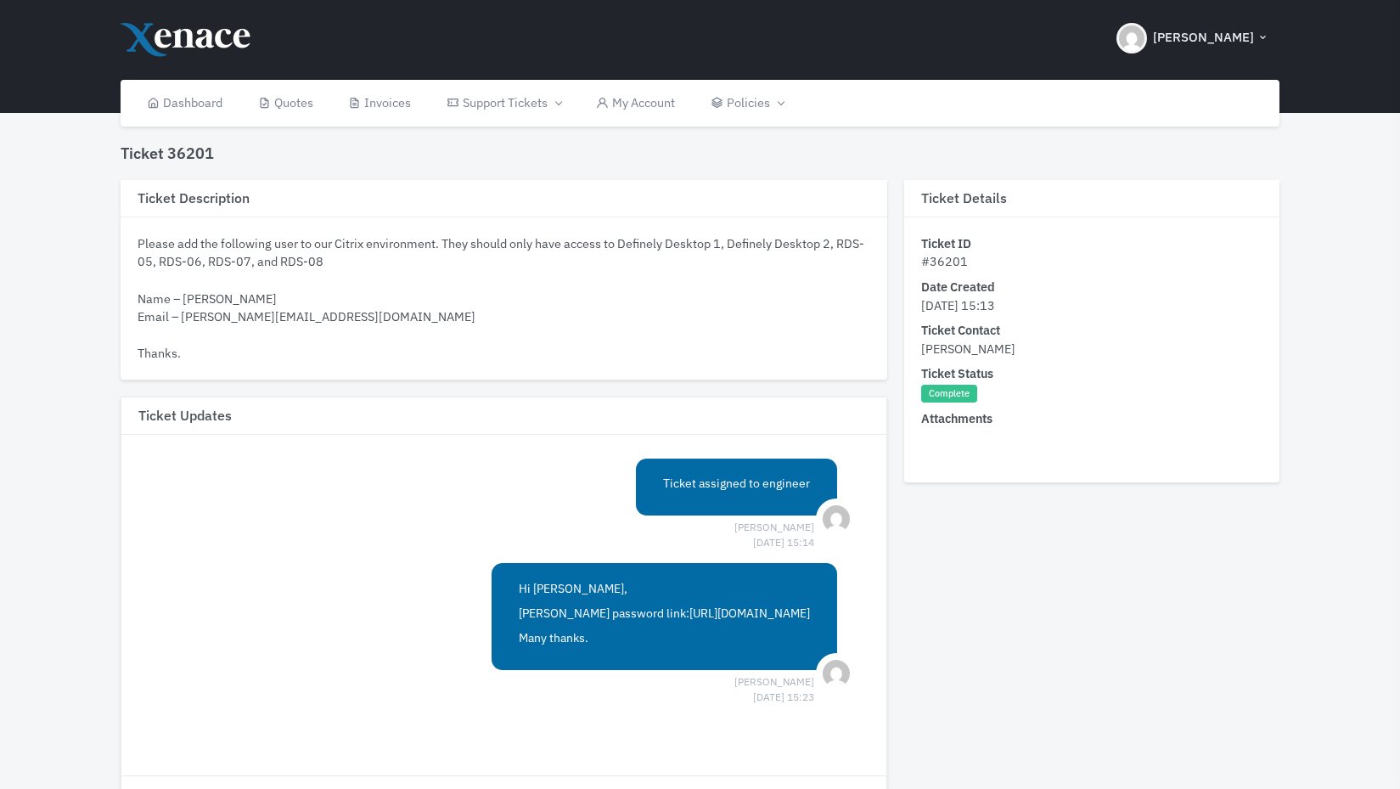
click at [690, 611] on link "https://xen.ac/pw/a9zbxjc6clwgplo" at bounding box center [749, 612] width 121 height 15
drag, startPoint x: 296, startPoint y: 317, endPoint x: 180, endPoint y: 323, distance: 116.5
click at [180, 323] on div "Please add the following user to our Citrix environment. They should only have …" at bounding box center [504, 298] width 733 height 128
copy div "rhys@definely.com"
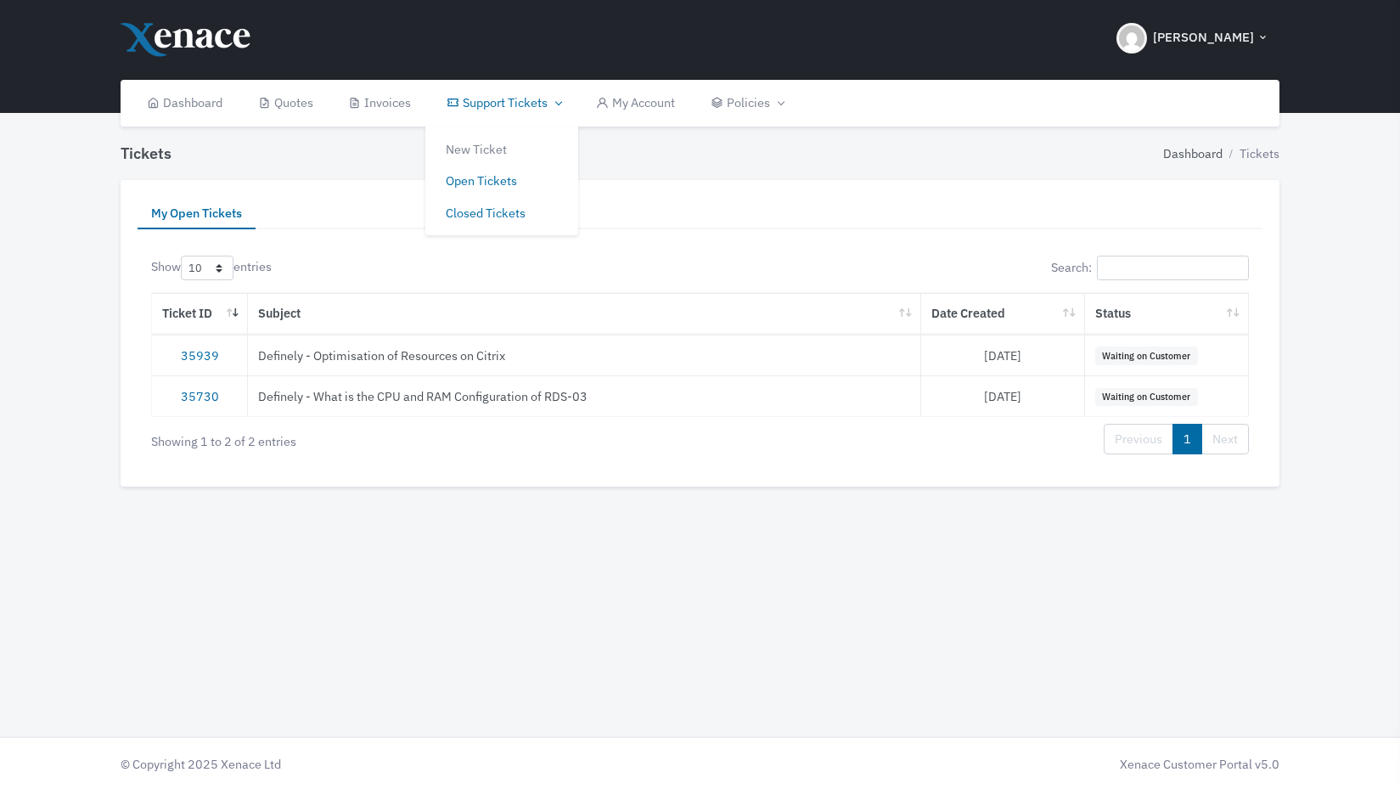
click at [481, 210] on link "Closed Tickets" at bounding box center [501, 213] width 153 height 32
